Goal: Information Seeking & Learning: Learn about a topic

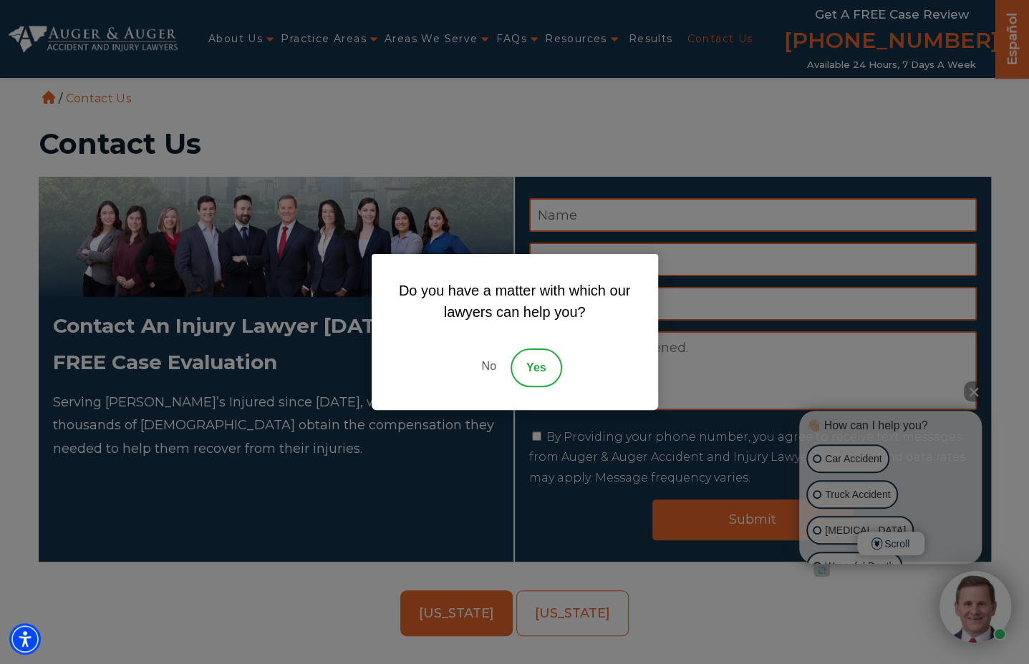
click at [480, 367] on link "No" at bounding box center [488, 368] width 43 height 39
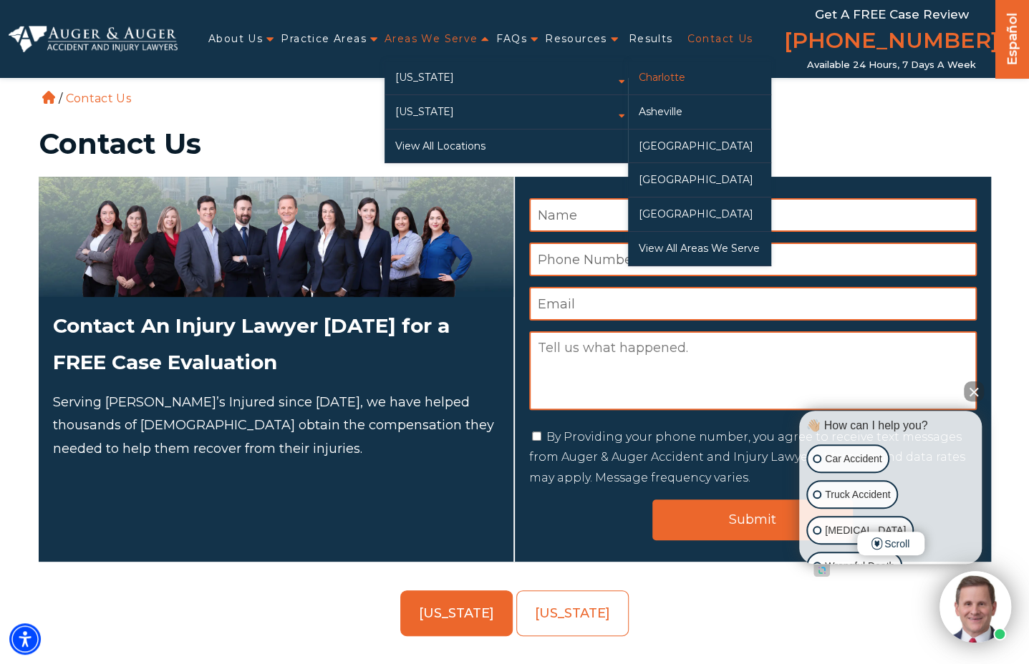
click at [659, 85] on link "Charlotte" at bounding box center [699, 78] width 143 height 34
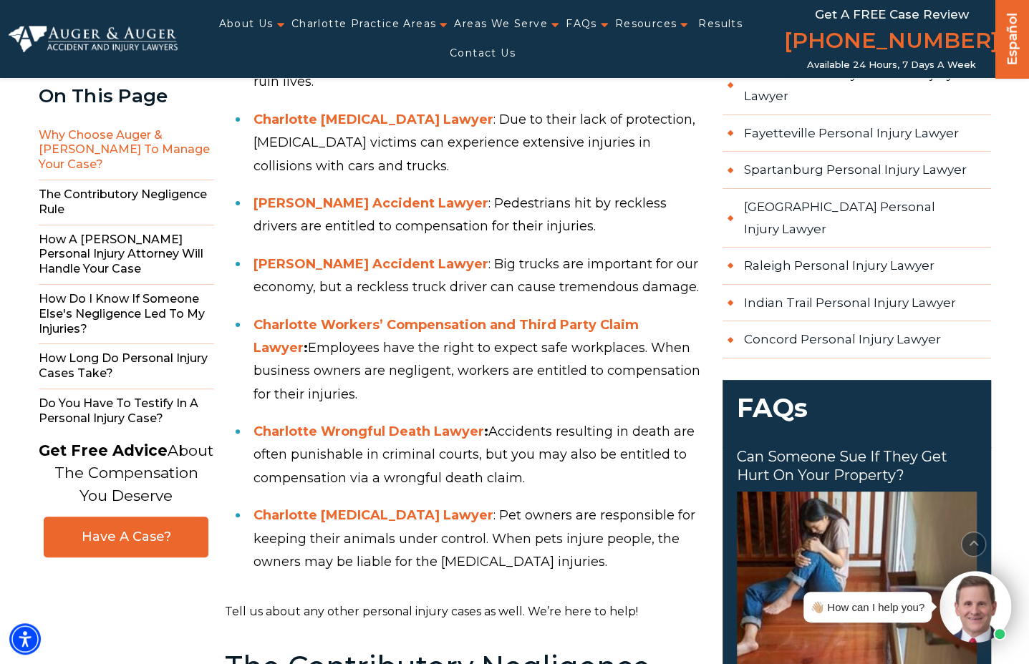
scroll to position [2083, 0]
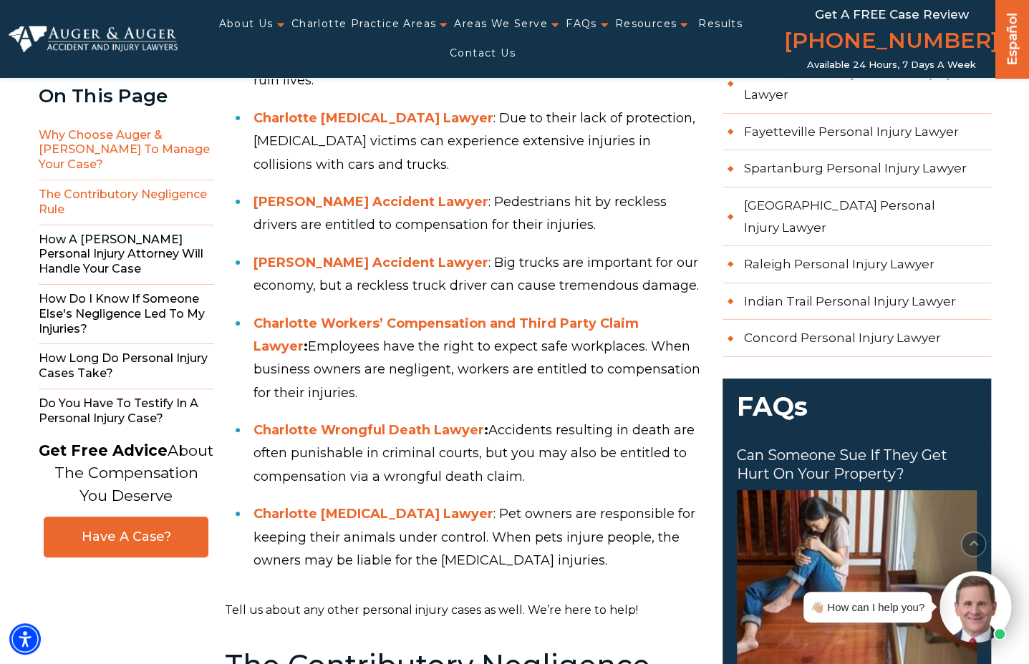
click at [160, 180] on span "The Contributory Negligence Rule" at bounding box center [126, 202] width 175 height 45
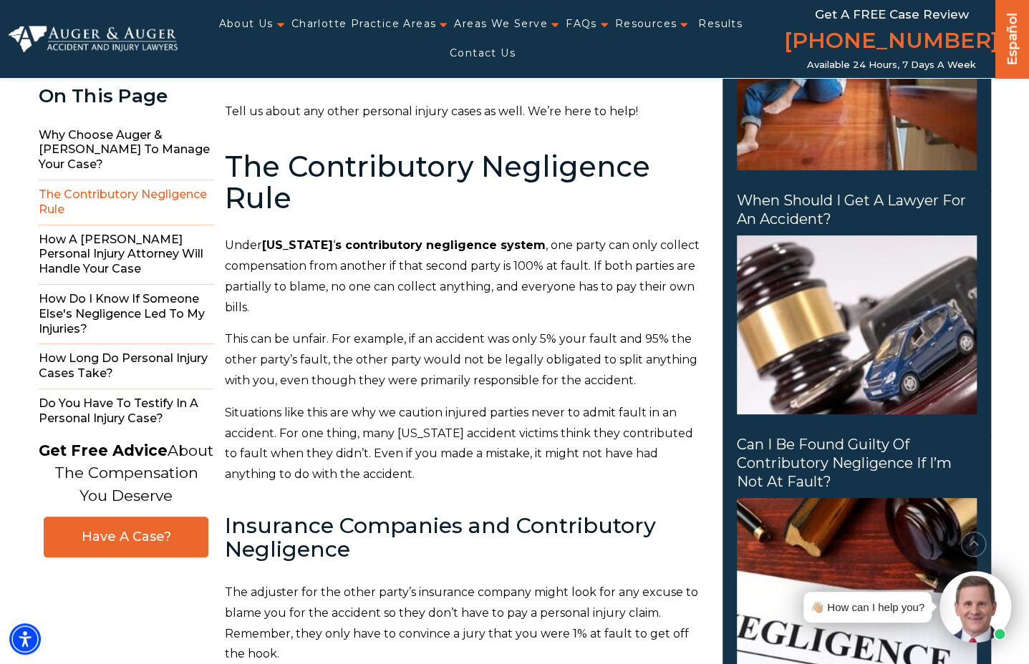
scroll to position [2593, 0]
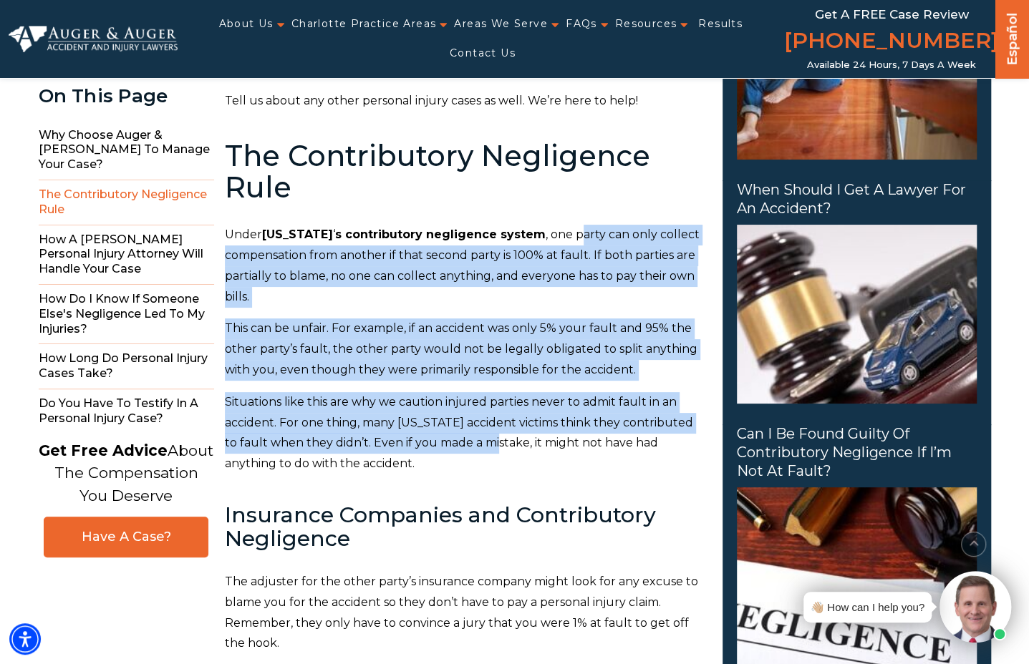
drag, startPoint x: 593, startPoint y: 182, endPoint x: 544, endPoint y: 381, distance: 205.0
click at [329, 392] on p "Situations like this are why we caution injured parties never to admit fault in…" at bounding box center [465, 433] width 480 height 82
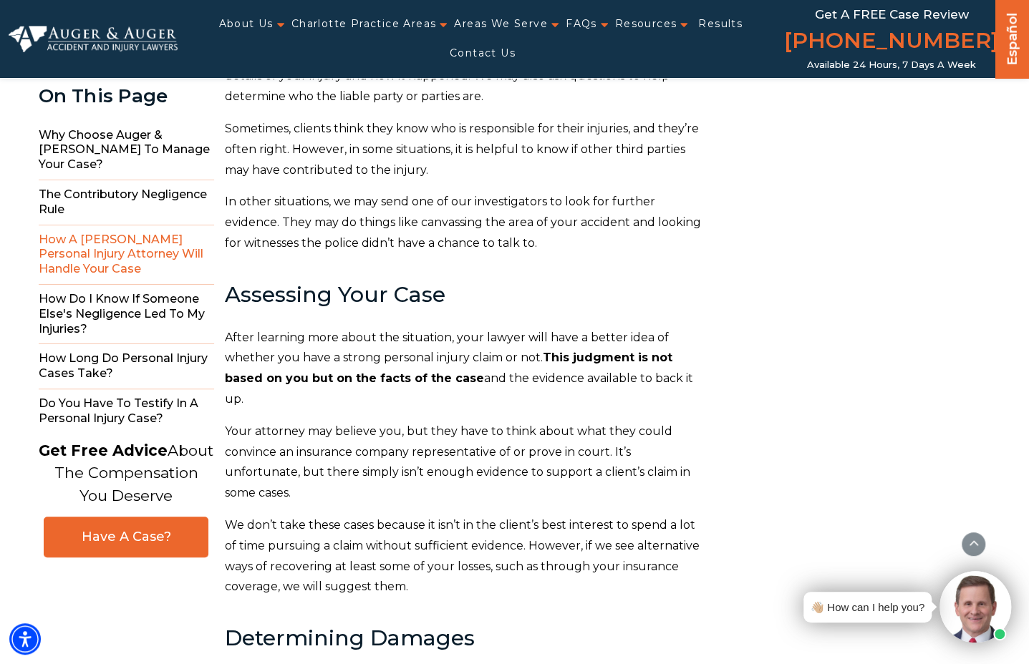
scroll to position [4024, 0]
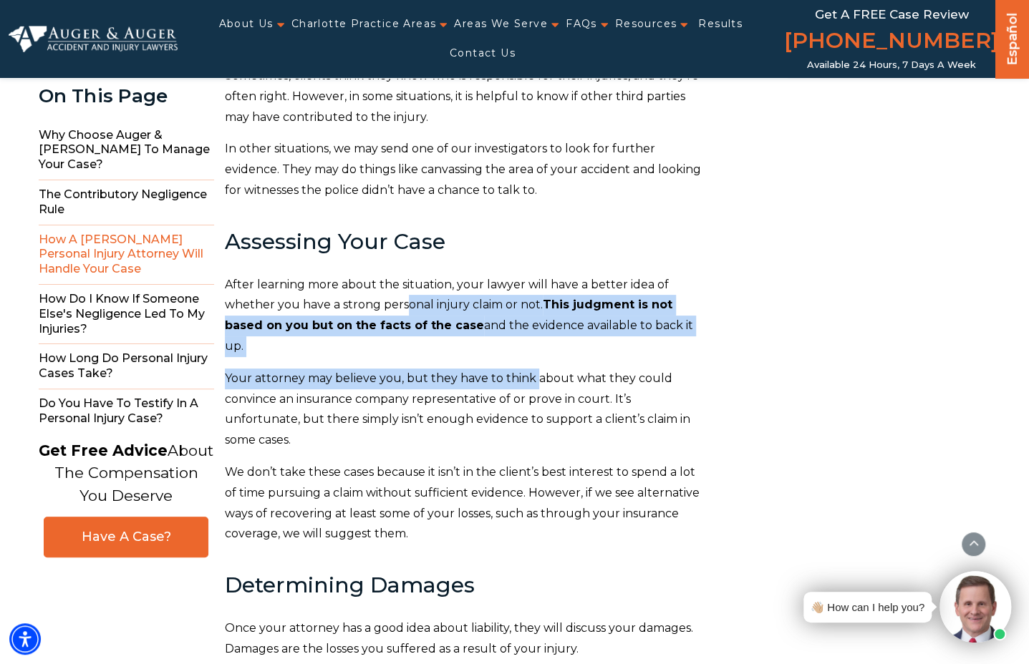
drag, startPoint x: 407, startPoint y: 220, endPoint x: 534, endPoint y: 271, distance: 136.5
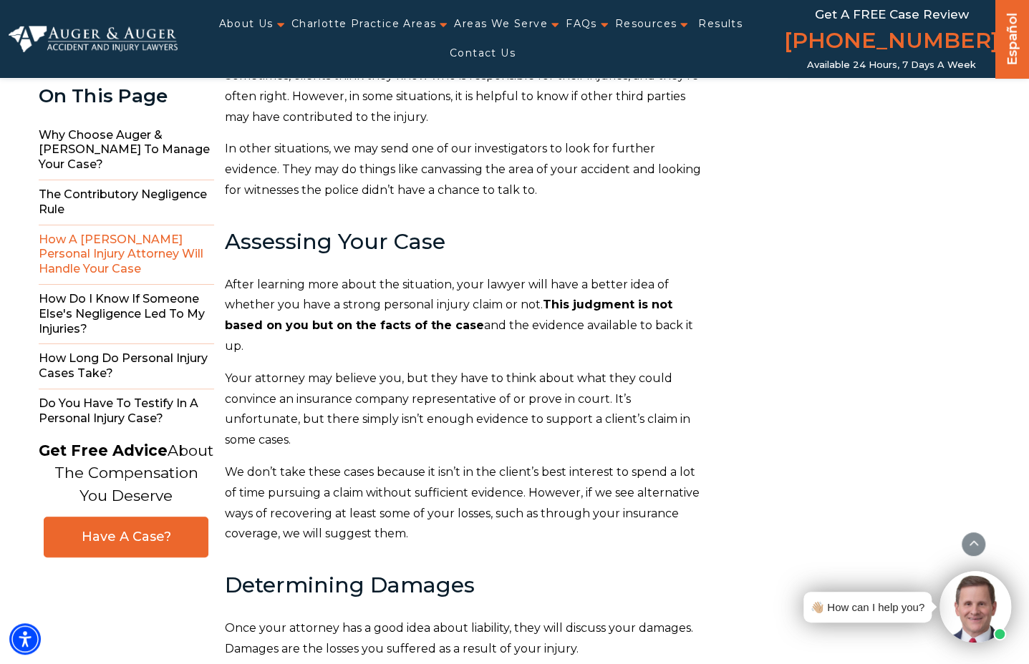
drag, startPoint x: 534, startPoint y: 271, endPoint x: 483, endPoint y: 293, distance: 55.2
click at [483, 369] on p "Your attorney may believe you, but they have to think about what they could con…" at bounding box center [465, 410] width 480 height 82
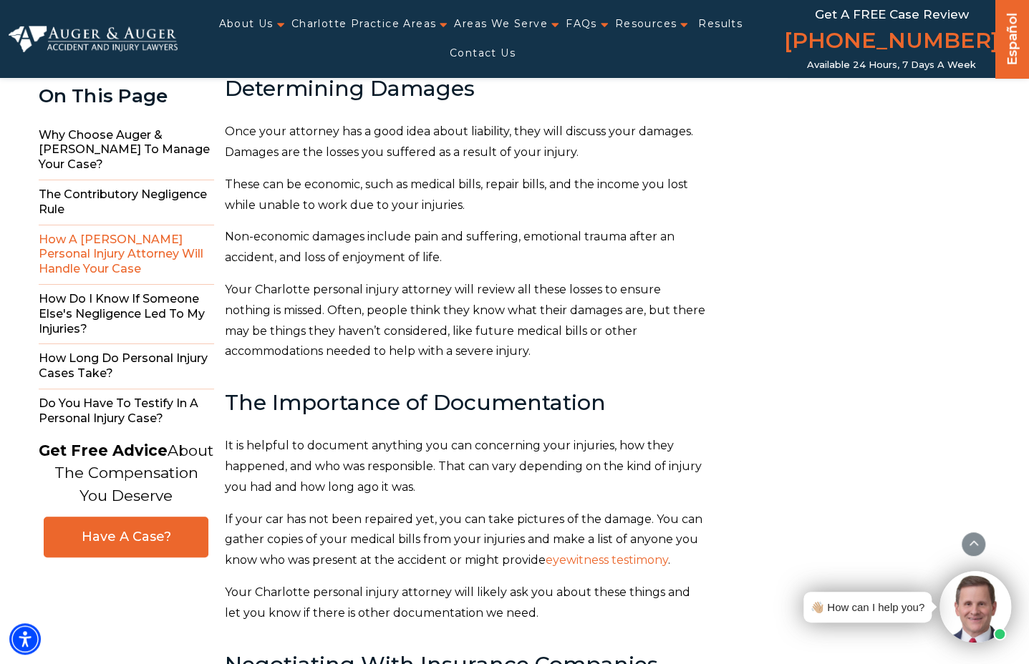
scroll to position [4525, 0]
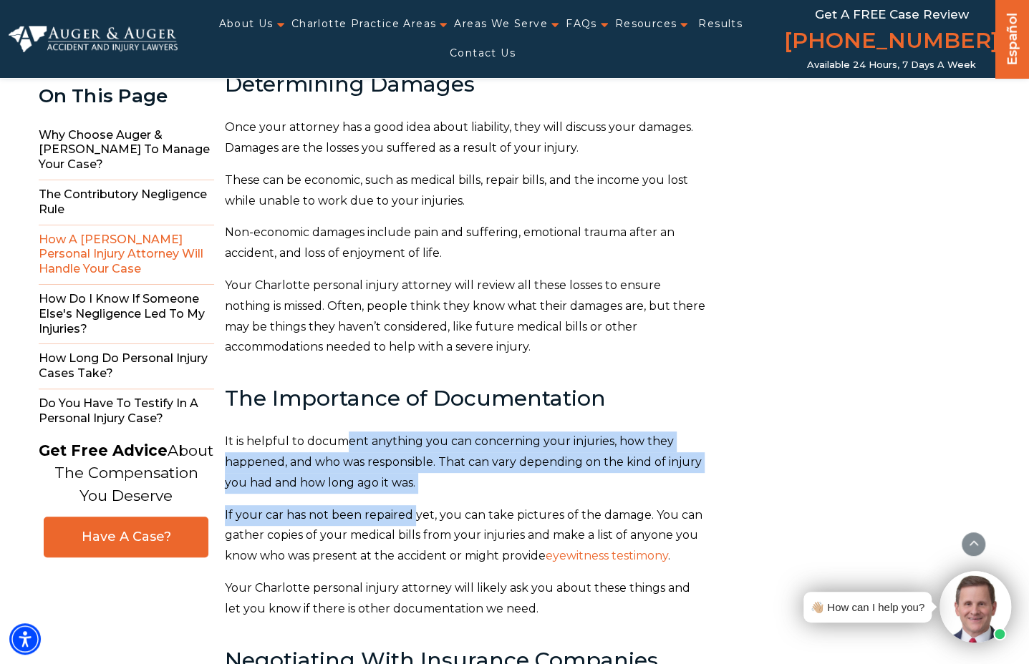
drag, startPoint x: 374, startPoint y: 310, endPoint x: 415, endPoint y: 390, distance: 90.3
click at [415, 390] on div "Auger & Auger Accident and Injury Lawyers are trusted and experienced personal …" at bounding box center [465, 657] width 480 height 9897
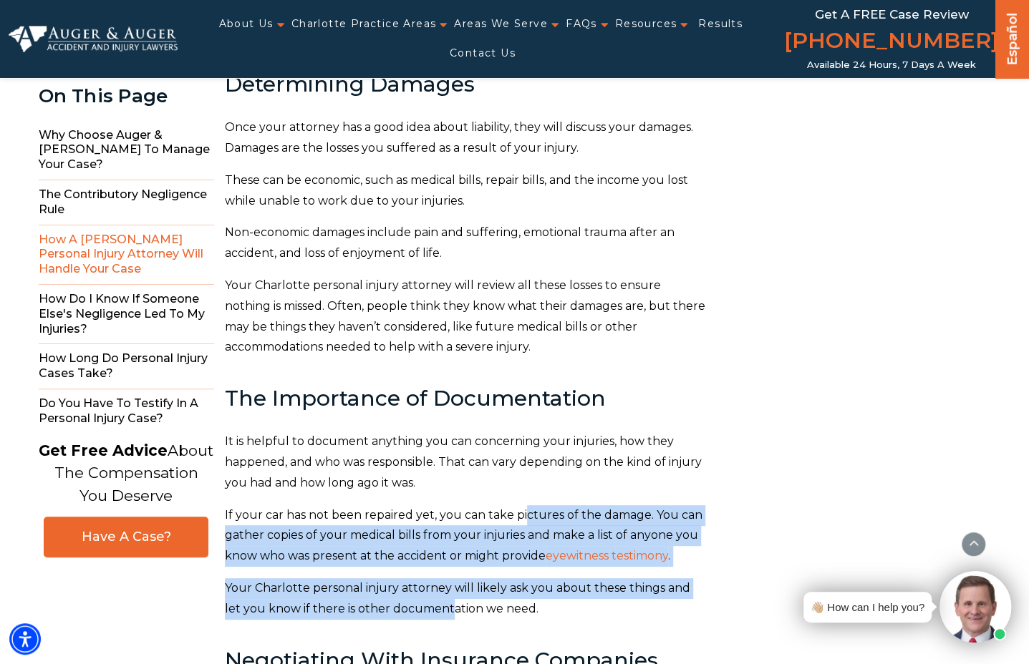
drag, startPoint x: 415, startPoint y: 390, endPoint x: 432, endPoint y: 485, distance: 96.0
click at [432, 485] on div "Auger & Auger Accident and Injury Lawyers are trusted and experienced personal …" at bounding box center [465, 657] width 480 height 9897
drag, startPoint x: 432, startPoint y: 485, endPoint x: 382, endPoint y: 479, distance: 50.4
click at [432, 578] on p "Your Charlotte personal injury attorney will likely ask you about these things …" at bounding box center [465, 599] width 480 height 42
click at [295, 578] on p "Your Charlotte personal injury attorney will likely ask you about these things …" at bounding box center [465, 599] width 480 height 42
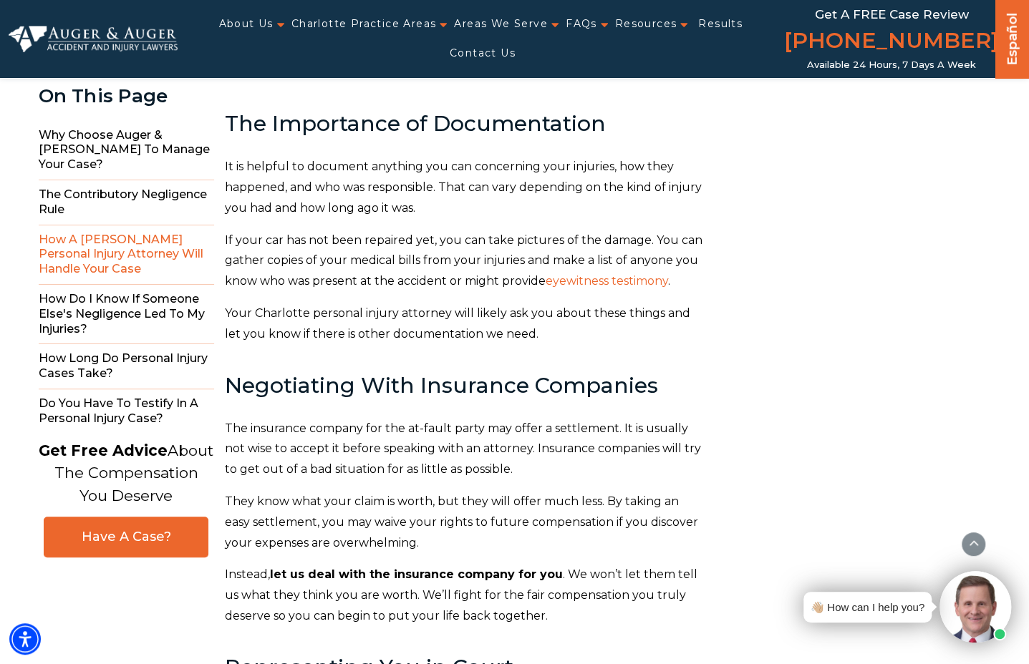
scroll to position [4812, 0]
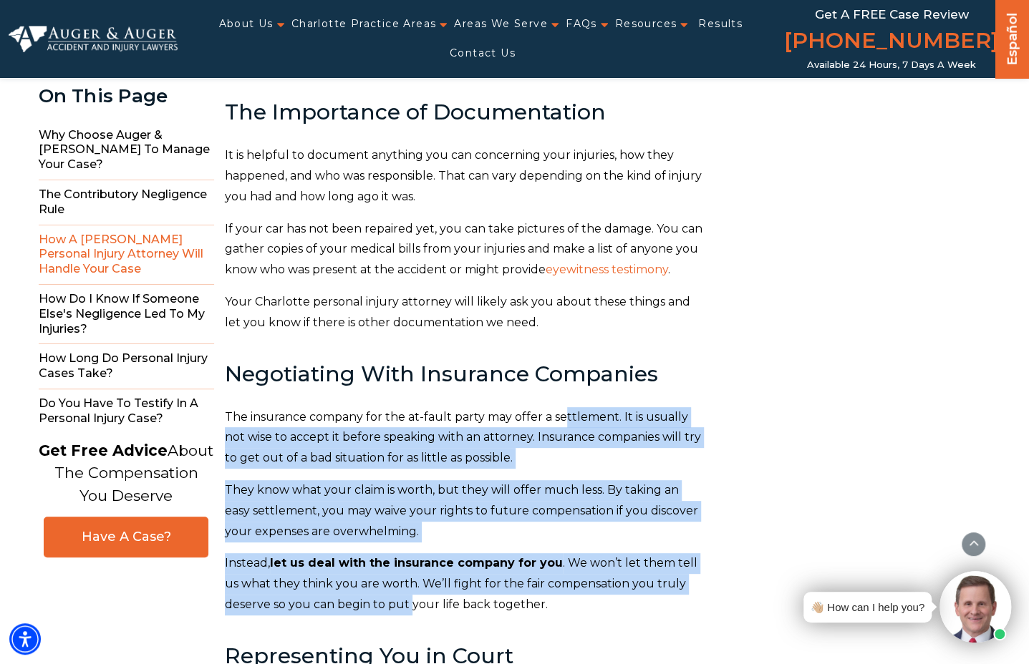
drag, startPoint x: 573, startPoint y: 296, endPoint x: 409, endPoint y: 467, distance: 237.5
click at [409, 467] on div "Auger & Auger Accident and Injury Lawyers are trusted and experienced personal …" at bounding box center [465, 370] width 480 height 9897
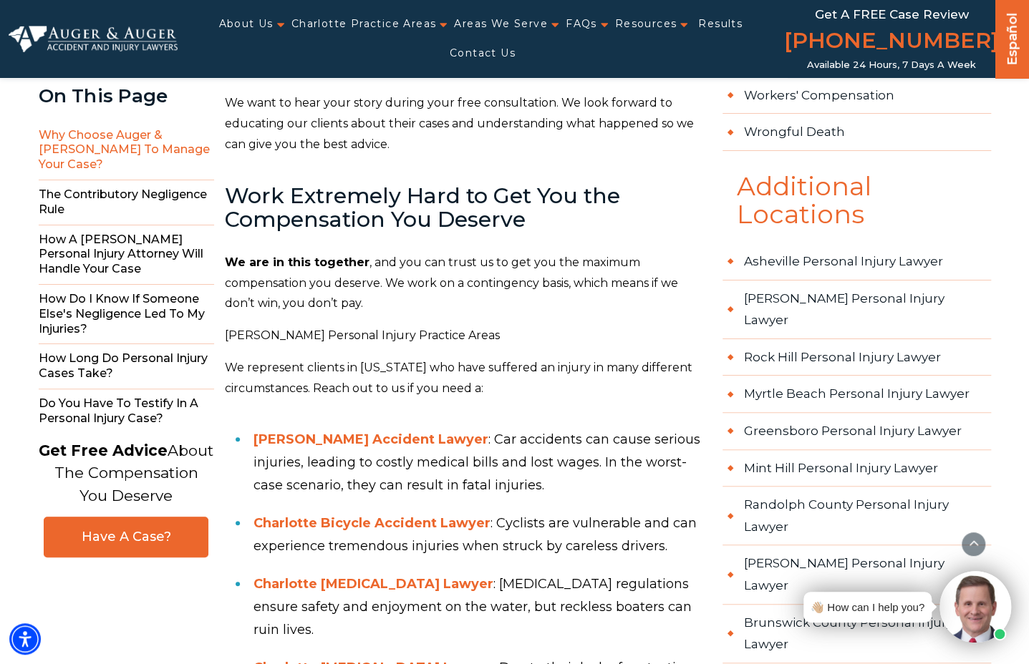
scroll to position [1519, 0]
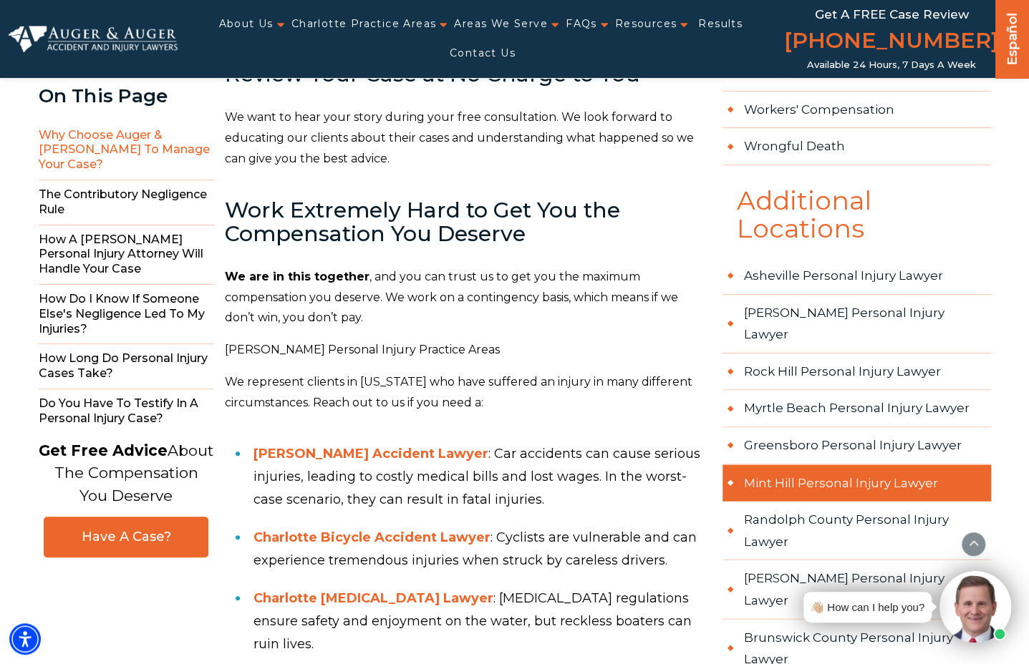
click at [765, 465] on link "Mint Hill Personal Injury Lawyer" at bounding box center [856, 483] width 268 height 37
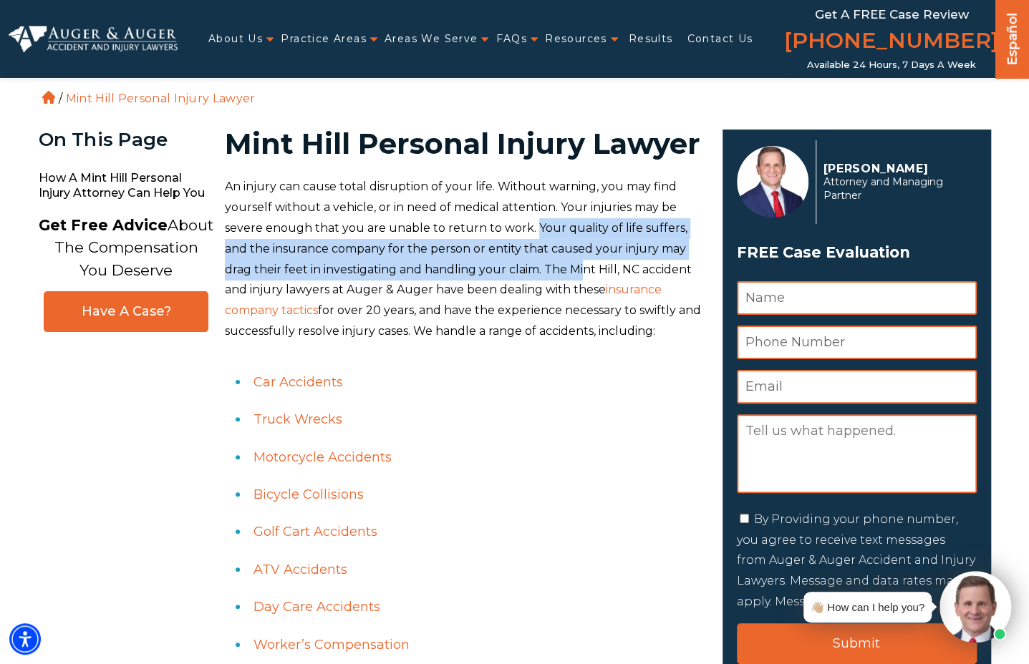
drag, startPoint x: 555, startPoint y: 271, endPoint x: 525, endPoint y: 230, distance: 50.7
click at [528, 230] on p "An injury can cause total disruption of your life. Without warning, you may fin…" at bounding box center [465, 259] width 480 height 165
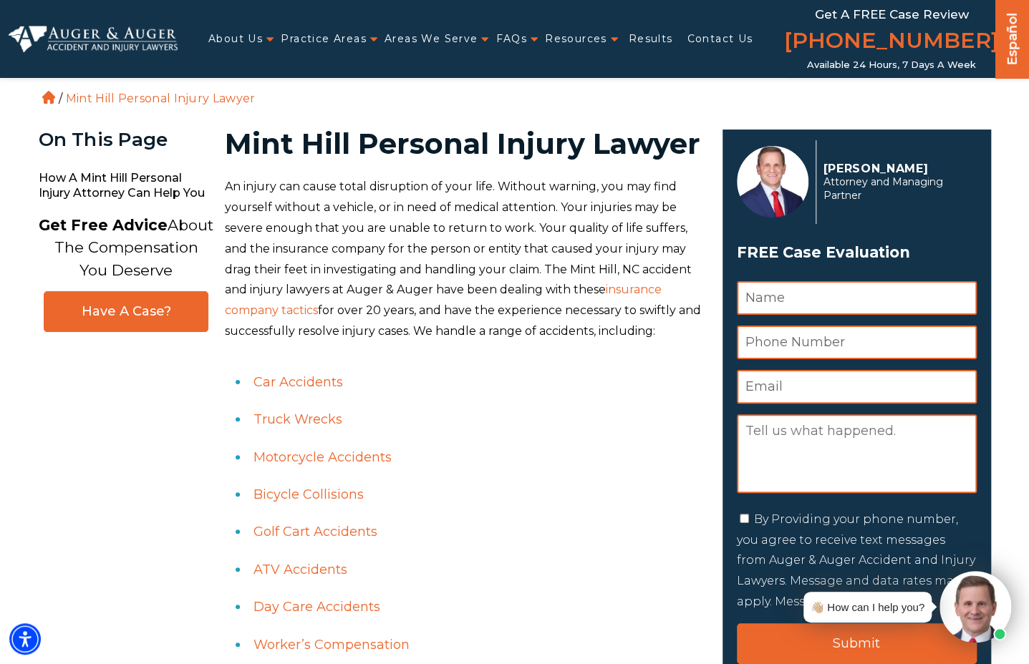
drag, startPoint x: 525, startPoint y: 230, endPoint x: 461, endPoint y: 228, distance: 64.4
click at [462, 228] on p "An injury can cause total disruption of your life. Without warning, you may fin…" at bounding box center [465, 259] width 480 height 165
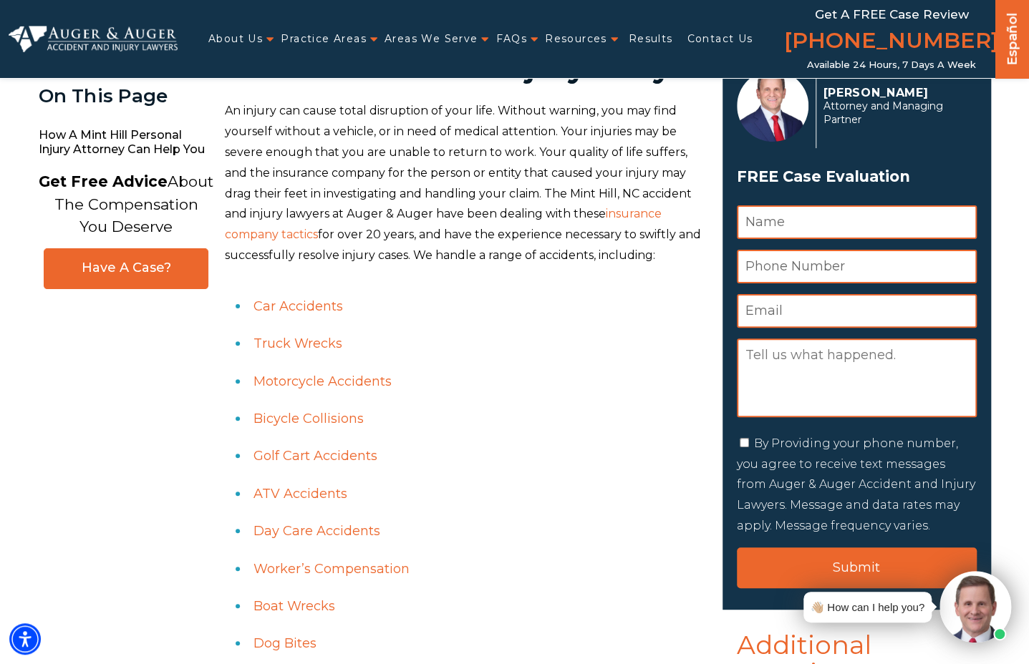
scroll to position [72, 0]
